Goal: Information Seeking & Learning: Find specific fact

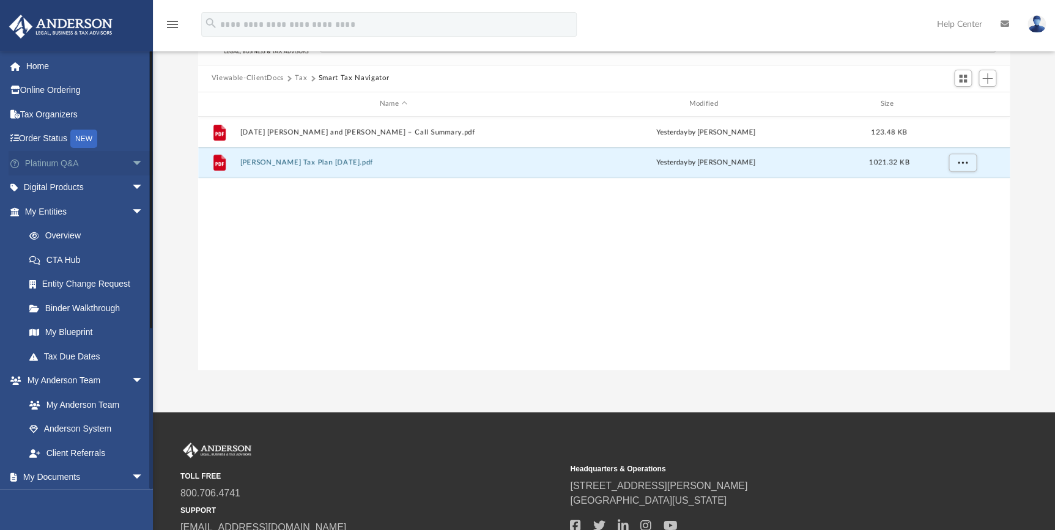
click at [48, 159] on link "Platinum Q&A arrow_drop_down" at bounding box center [85, 163] width 153 height 24
click at [131, 160] on span "arrow_drop_down" at bounding box center [143, 163] width 24 height 25
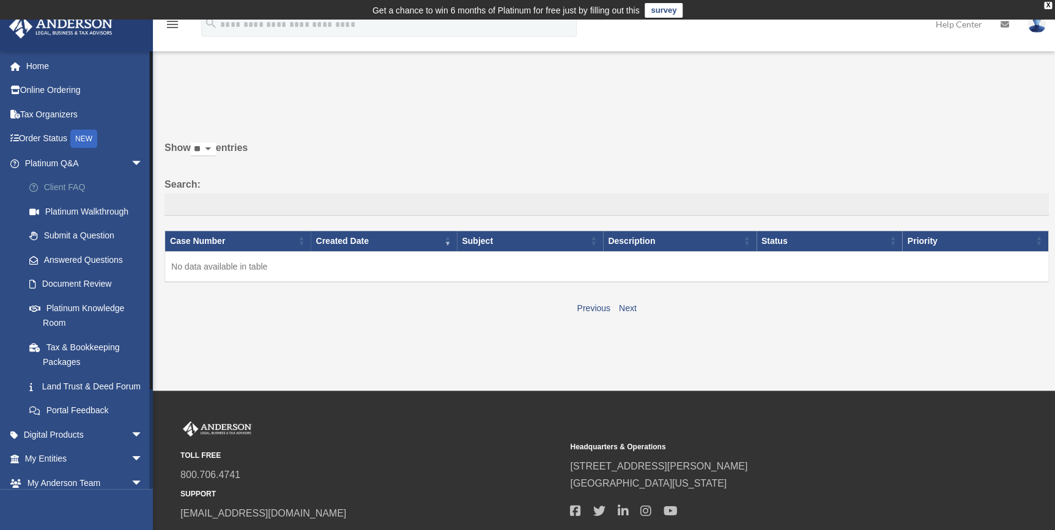
click at [80, 186] on link "Client FAQ" at bounding box center [89, 187] width 144 height 24
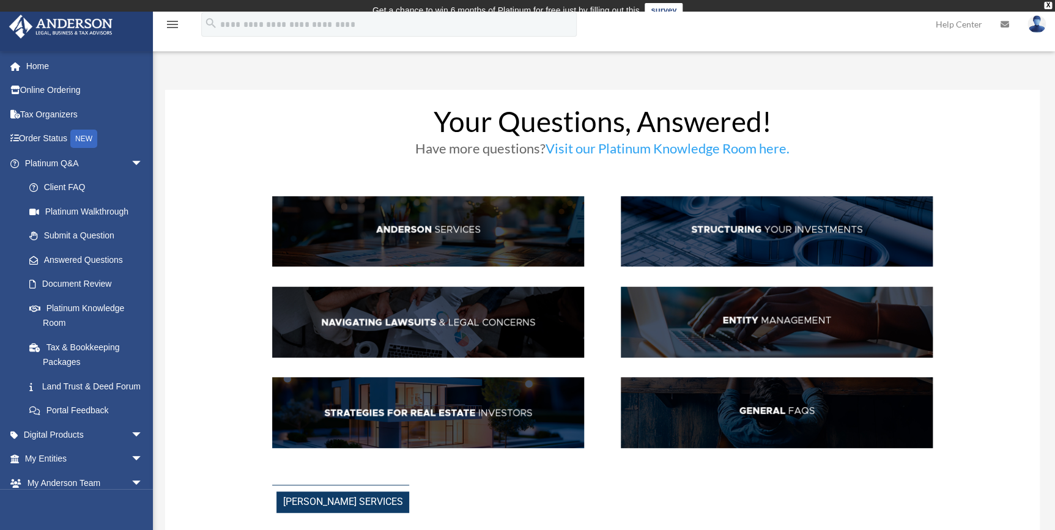
click at [440, 225] on img at bounding box center [428, 231] width 312 height 71
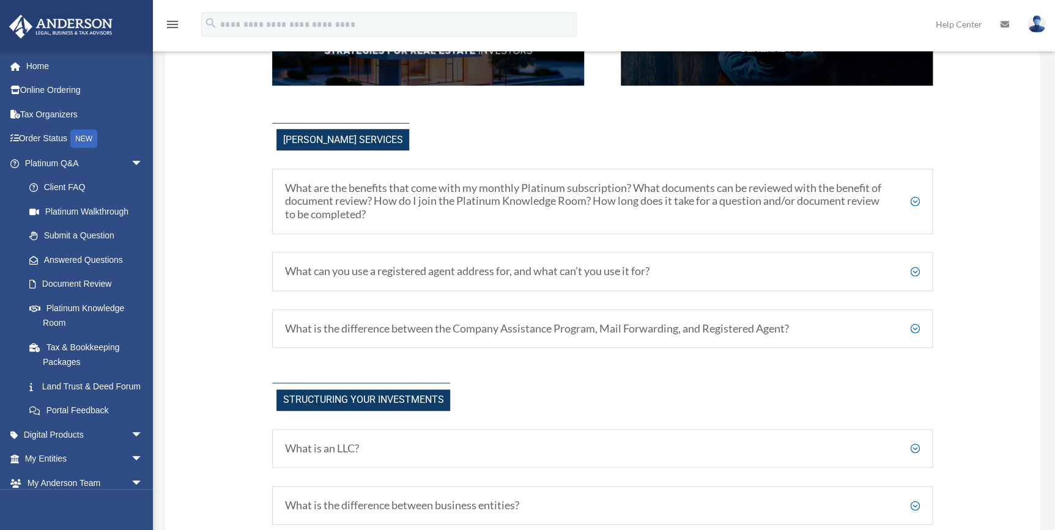
scroll to position [418, 0]
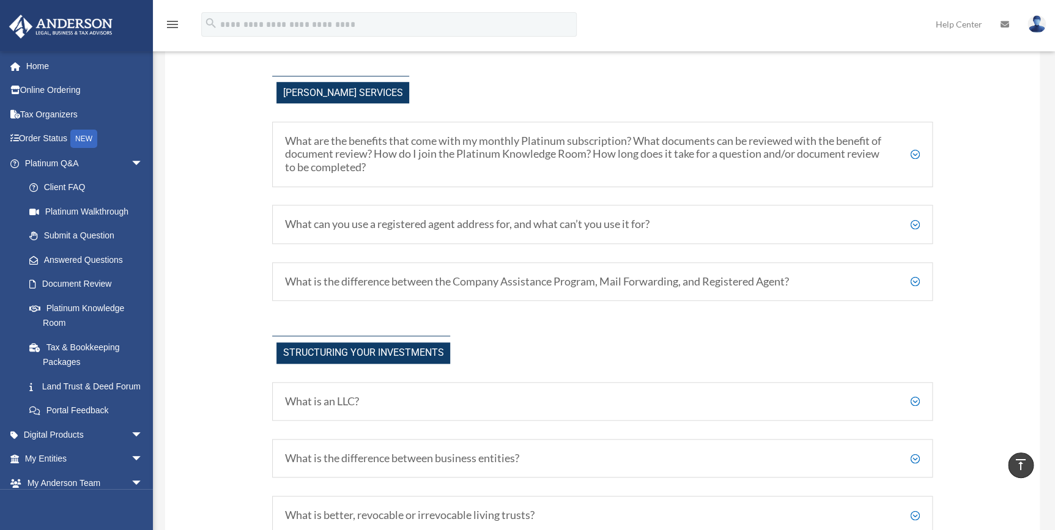
click at [530, 160] on h5 "What are the benefits that come with my monthly Platinum subscription? What doc…" at bounding box center [602, 155] width 635 height 40
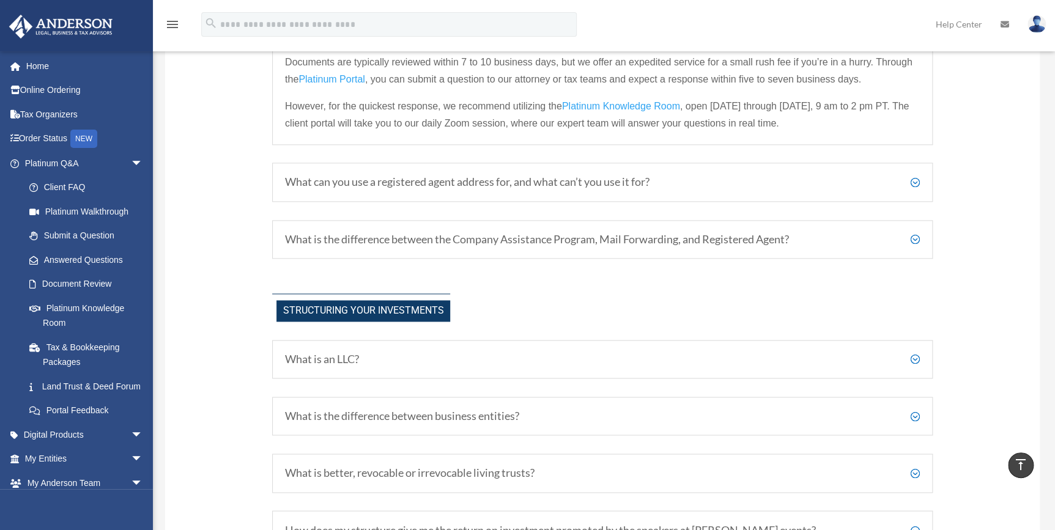
scroll to position [696, 0]
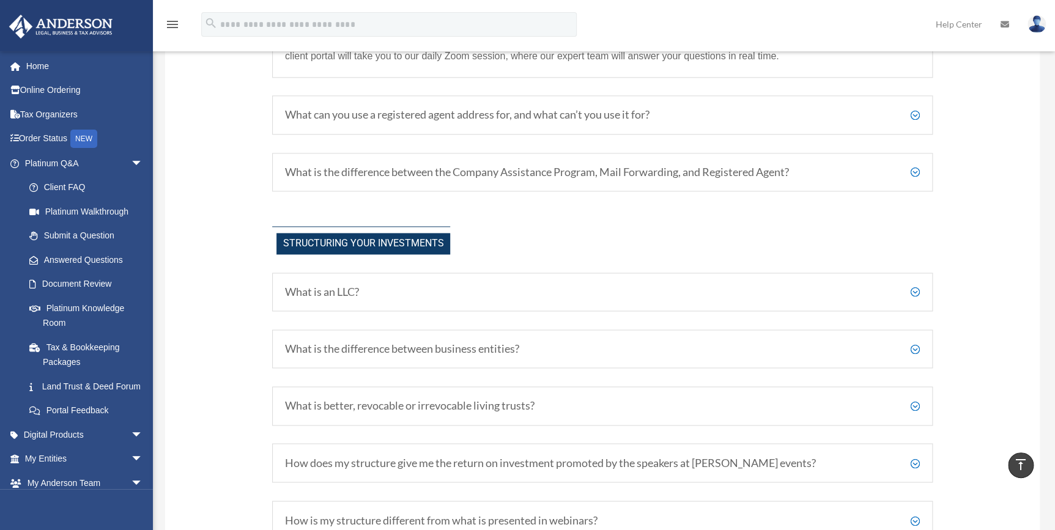
click at [559, 179] on div "What is the difference between the Company Assistance Program, Mail Forwarding,…" at bounding box center [602, 172] width 660 height 39
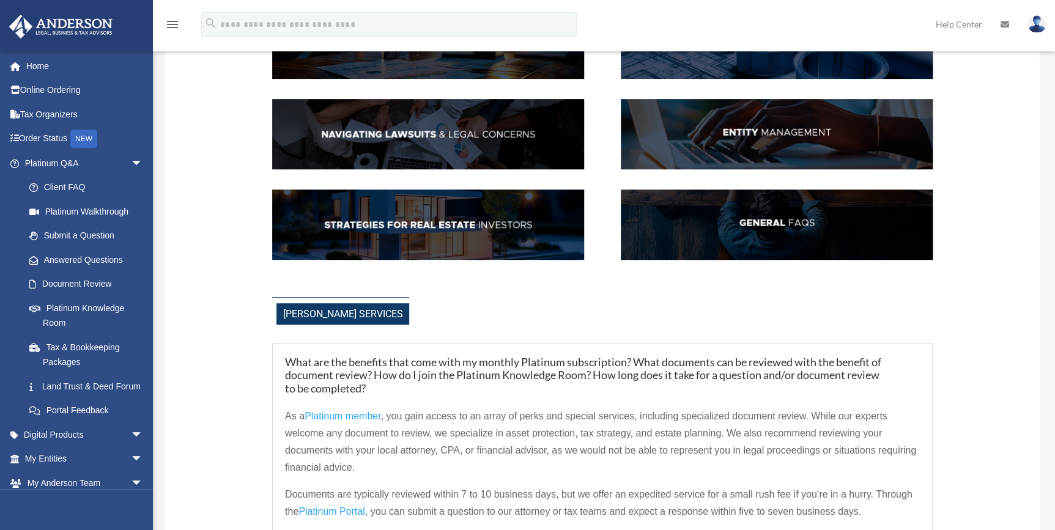
scroll to position [418, 0]
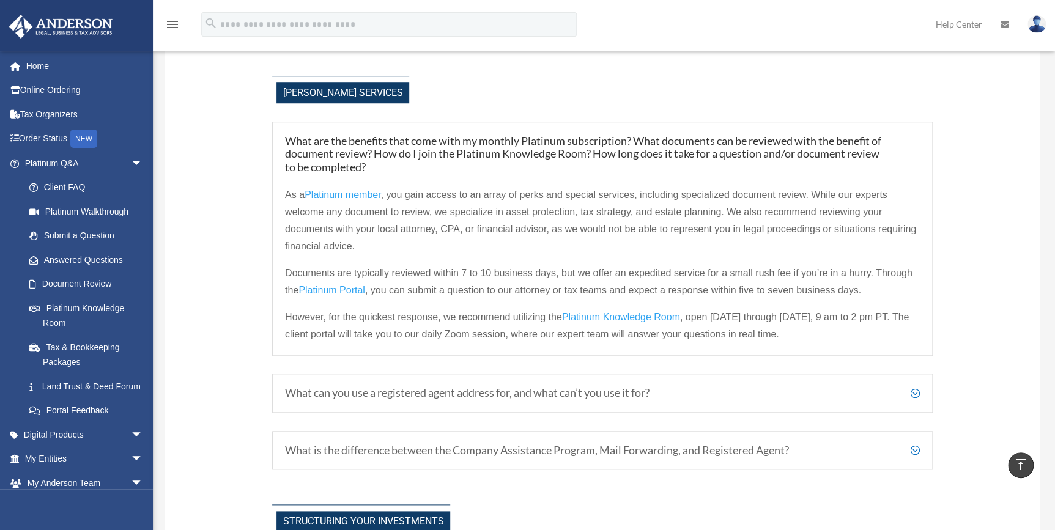
click at [347, 188] on p "As a Platinum member , you gain access to an array of perks and special service…" at bounding box center [602, 225] width 635 height 78
click at [347, 193] on span "Platinum member" at bounding box center [343, 195] width 76 height 10
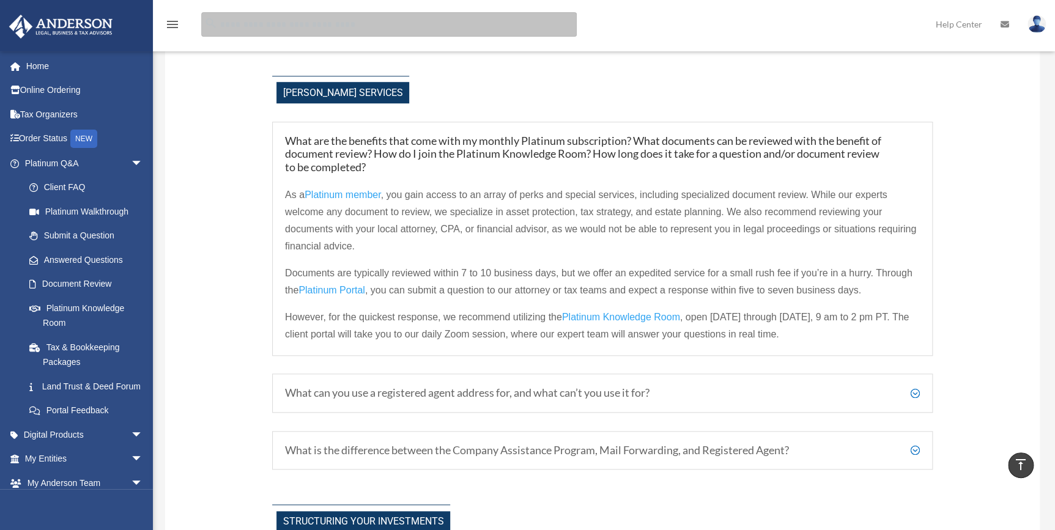
click at [220, 23] on input "search" at bounding box center [388, 24] width 375 height 24
type input "**********"
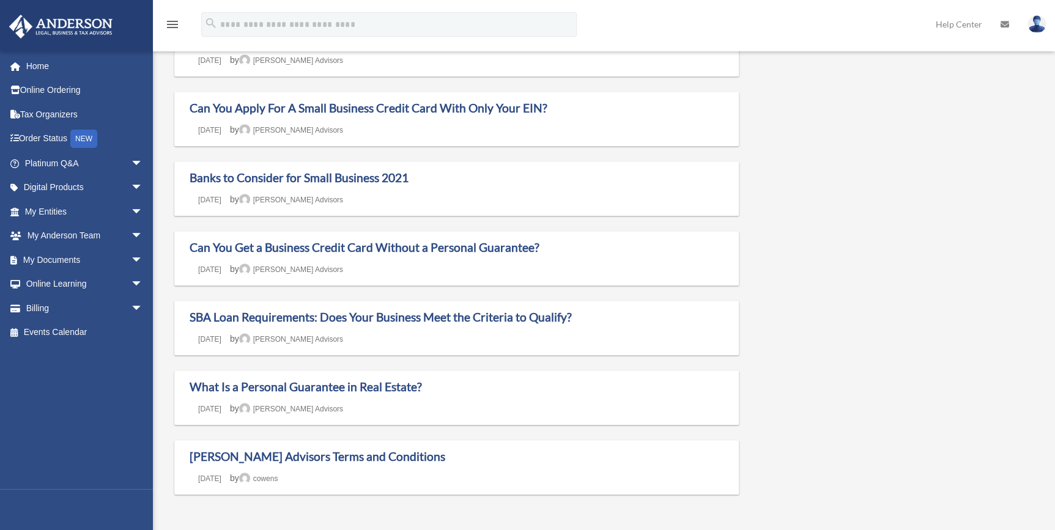
scroll to position [333, 0]
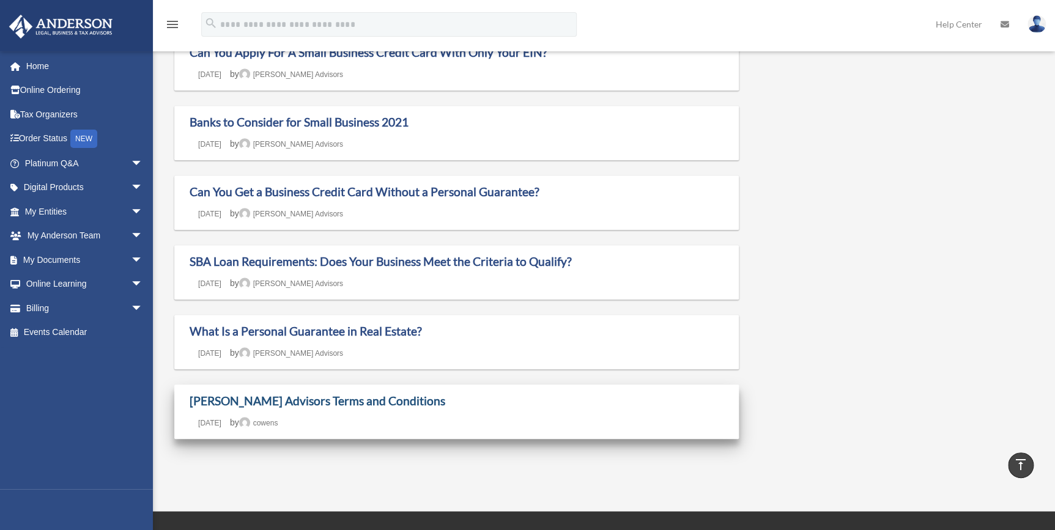
click at [378, 401] on link "Anderson Advisors Terms and Conditions" at bounding box center [318, 401] width 256 height 14
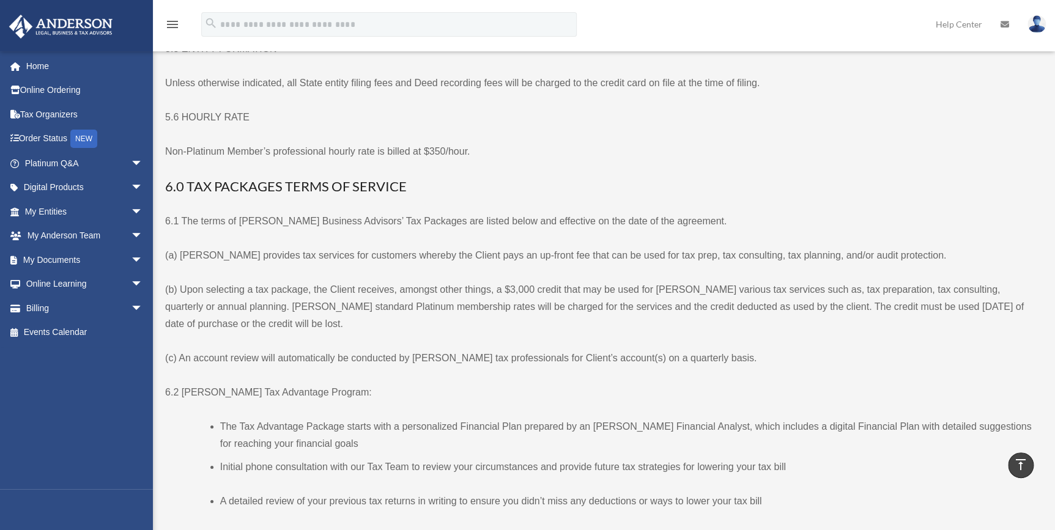
scroll to position [2062, 0]
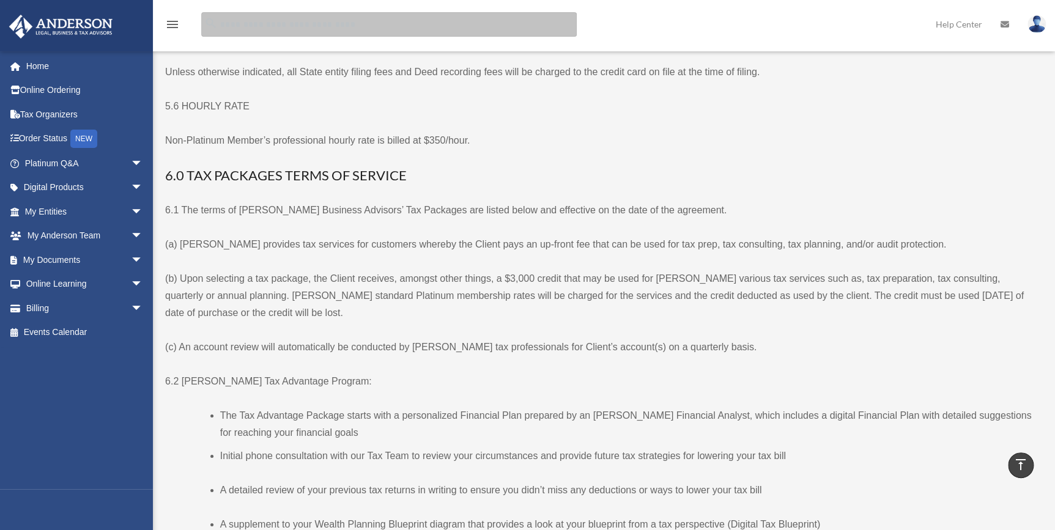
click at [268, 30] on input "search" at bounding box center [388, 24] width 375 height 24
type input "**********"
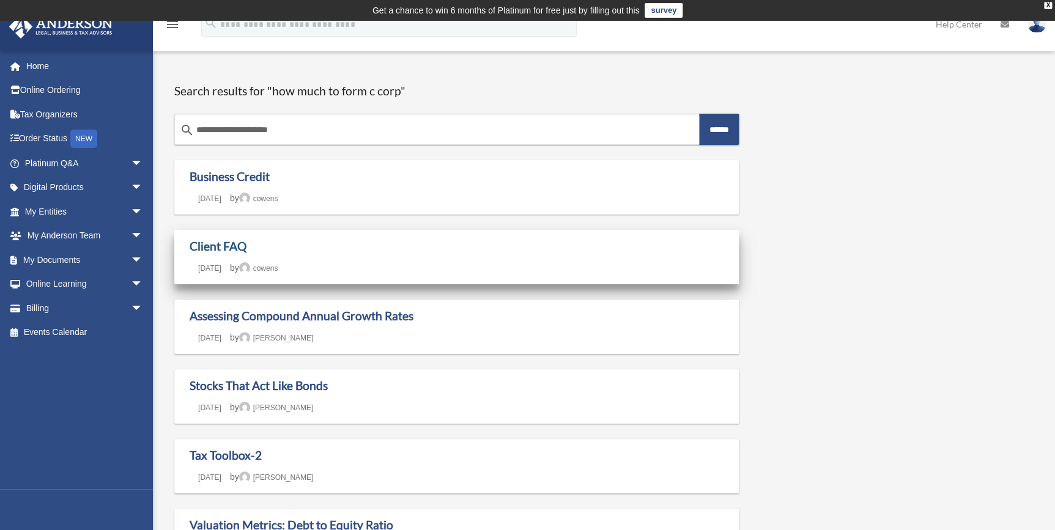
click at [217, 249] on link "Client FAQ" at bounding box center [218, 246] width 57 height 14
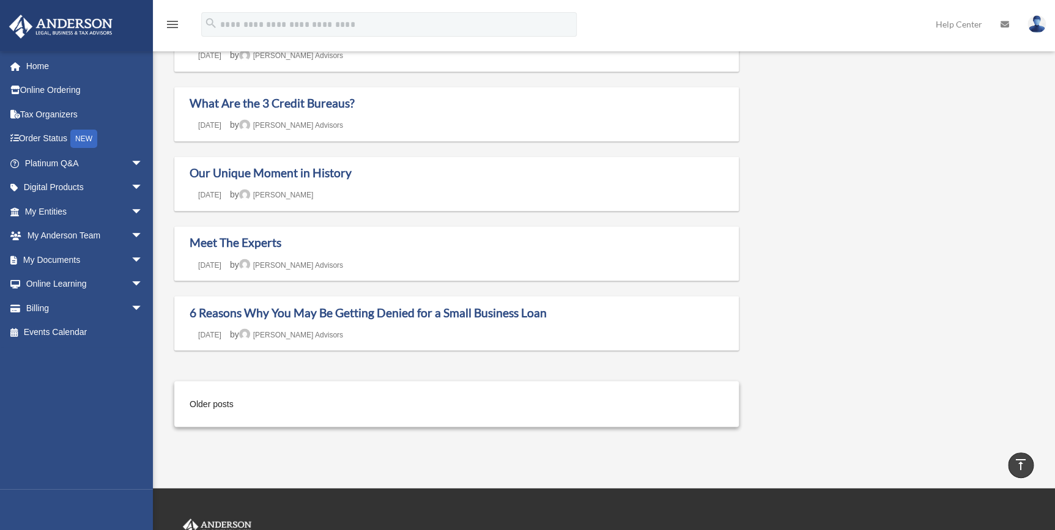
scroll to position [965, 0]
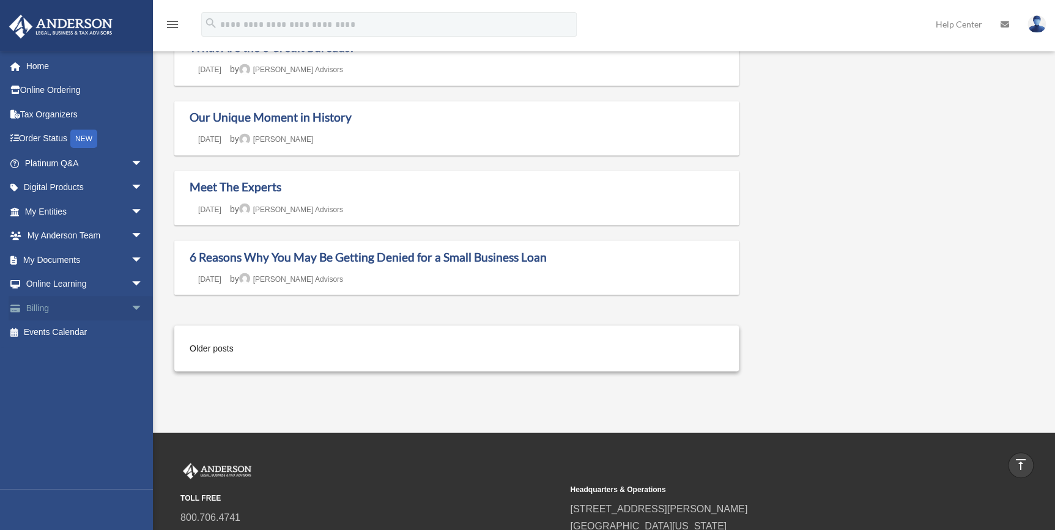
click at [133, 303] on span "arrow_drop_down" at bounding box center [143, 308] width 24 height 25
click at [61, 84] on link "Online Ordering" at bounding box center [85, 90] width 153 height 24
click at [67, 91] on link "Online Ordering" at bounding box center [85, 90] width 153 height 24
